Goal: Transaction & Acquisition: Purchase product/service

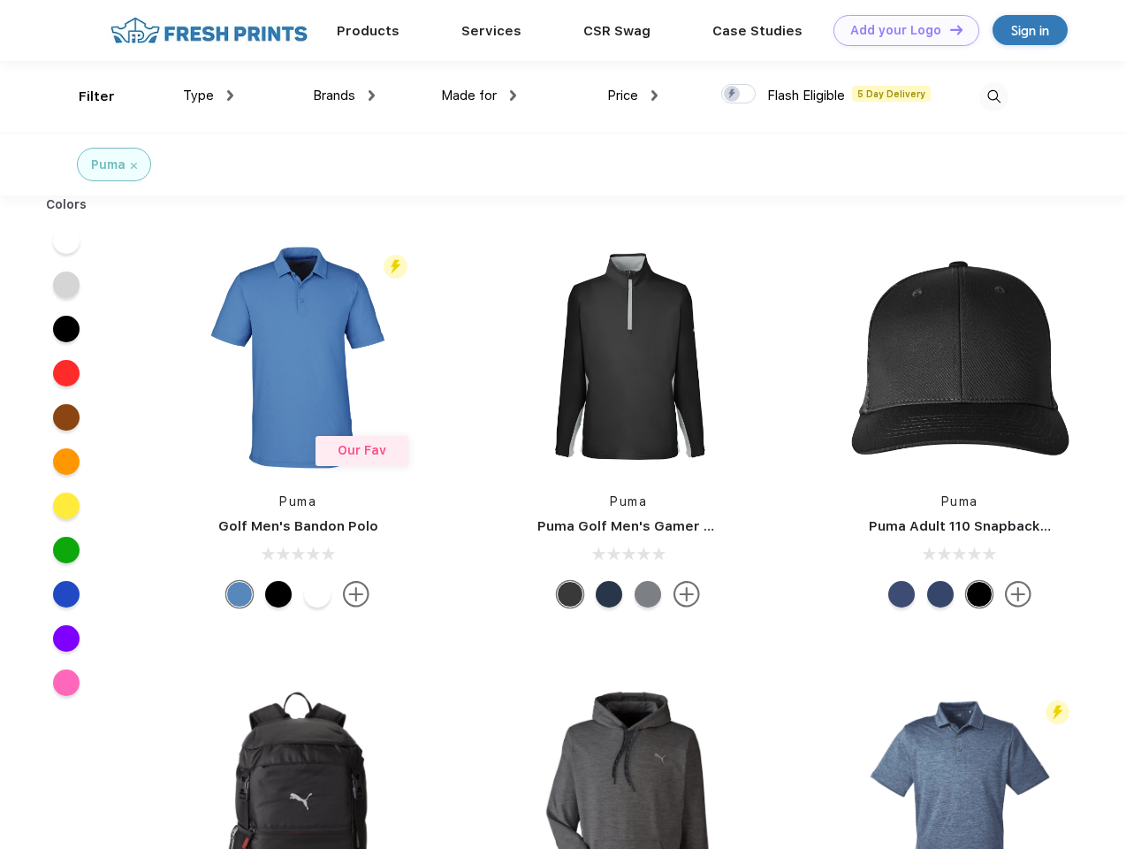
click at [900, 30] on link "Add your Logo Design Tool" at bounding box center [907, 30] width 146 height 31
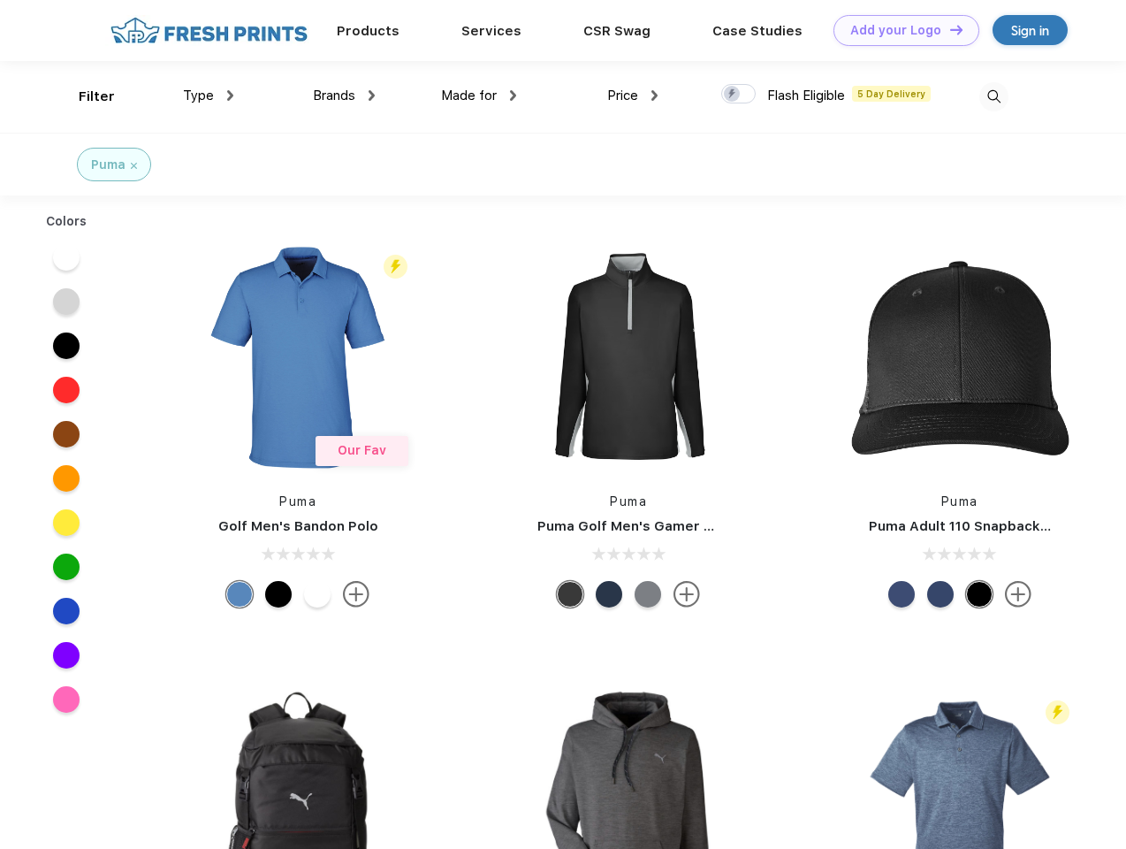
click at [0, 0] on div "Design Tool" at bounding box center [0, 0] width 0 height 0
click at [948, 29] on link "Add your Logo Design Tool" at bounding box center [907, 30] width 146 height 31
click at [85, 96] on div "Filter" at bounding box center [97, 97] width 36 height 20
click at [209, 95] on span "Type" at bounding box center [198, 96] width 31 height 16
click at [344, 95] on span "Brands" at bounding box center [334, 96] width 42 height 16
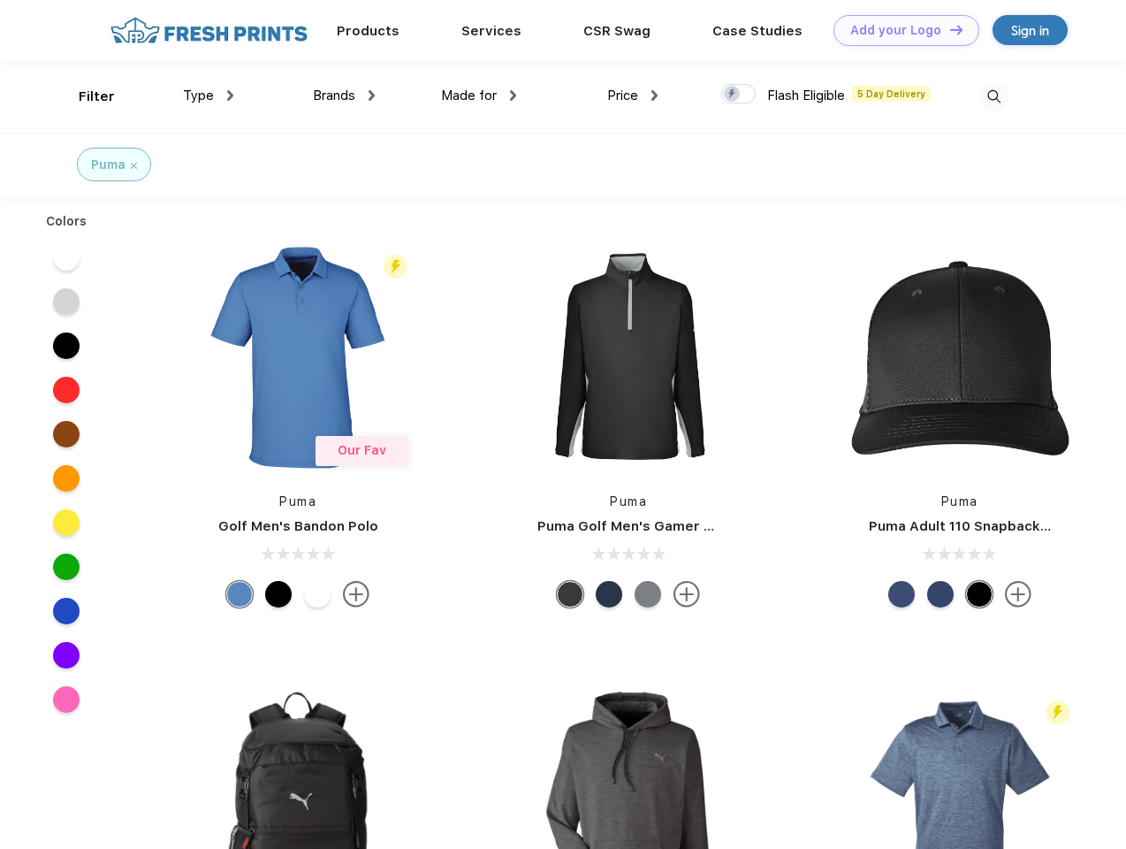
click at [479, 95] on span "Made for" at bounding box center [469, 96] width 56 height 16
click at [633, 95] on span "Price" at bounding box center [622, 96] width 31 height 16
click at [739, 95] on div at bounding box center [738, 93] width 34 height 19
click at [733, 95] on input "checkbox" at bounding box center [726, 88] width 11 height 11
click at [993, 96] on img at bounding box center [993, 96] width 29 height 29
